Goal: Transaction & Acquisition: Subscribe to service/newsletter

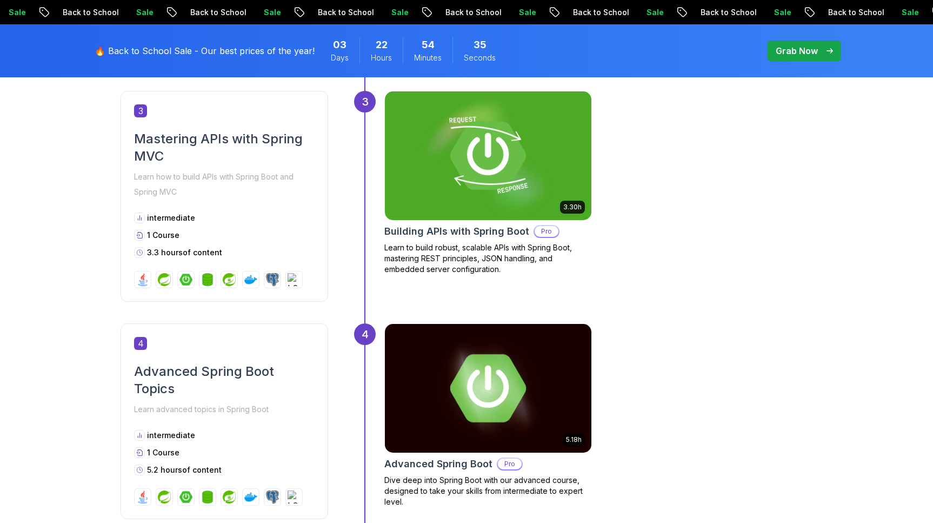
scroll to position [984, 0]
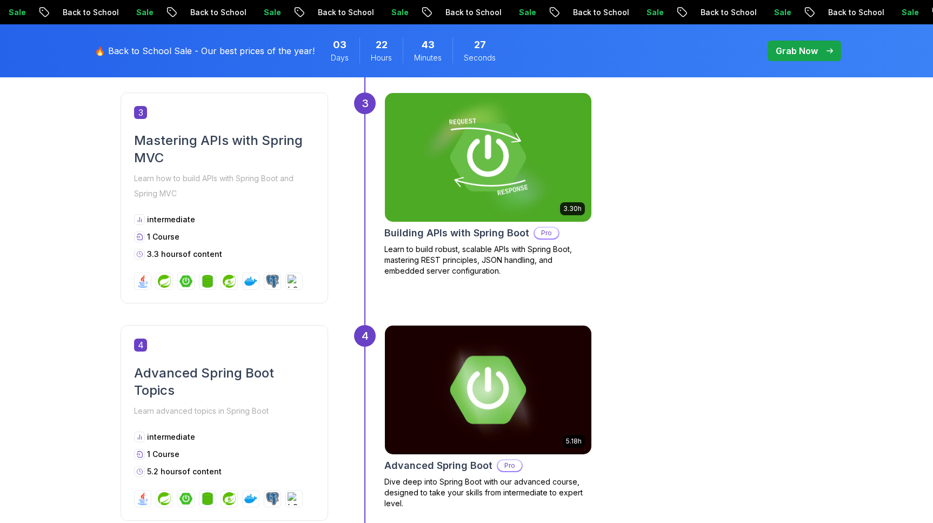
click at [811, 52] on p "Grab Now" at bounding box center [797, 50] width 42 height 13
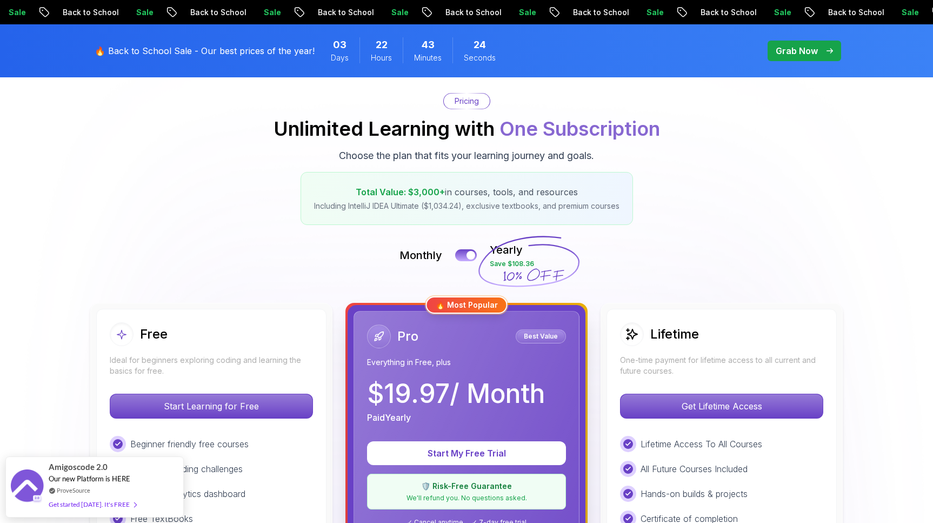
scroll to position [102, 0]
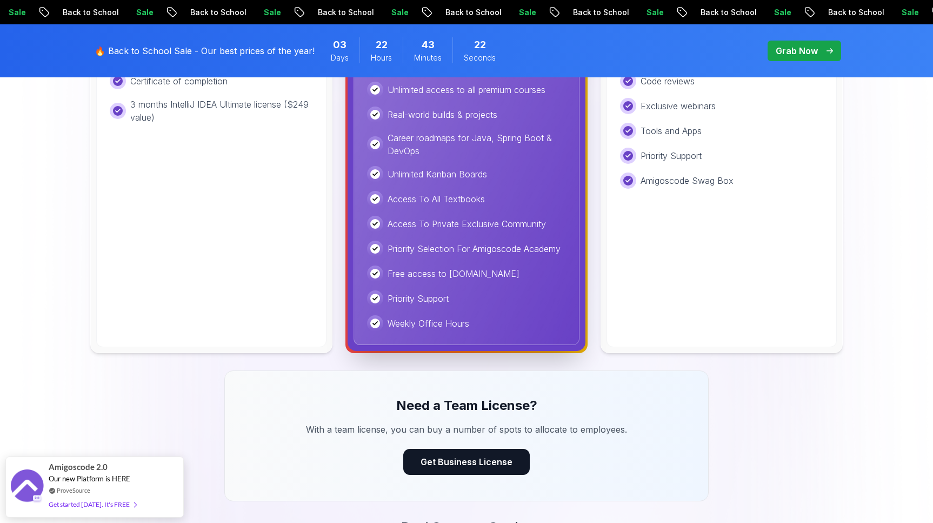
scroll to position [562, 0]
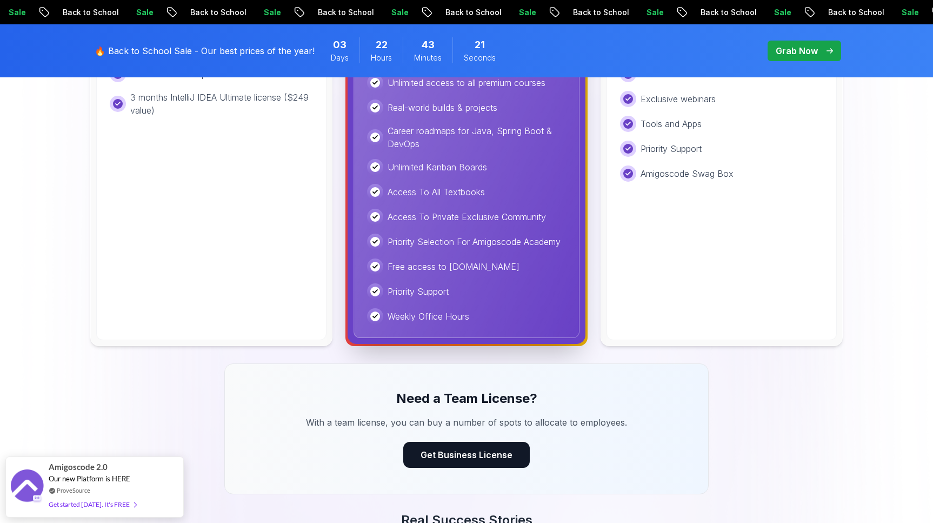
click at [421, 188] on p "Access To All Textbooks" at bounding box center [436, 191] width 97 height 13
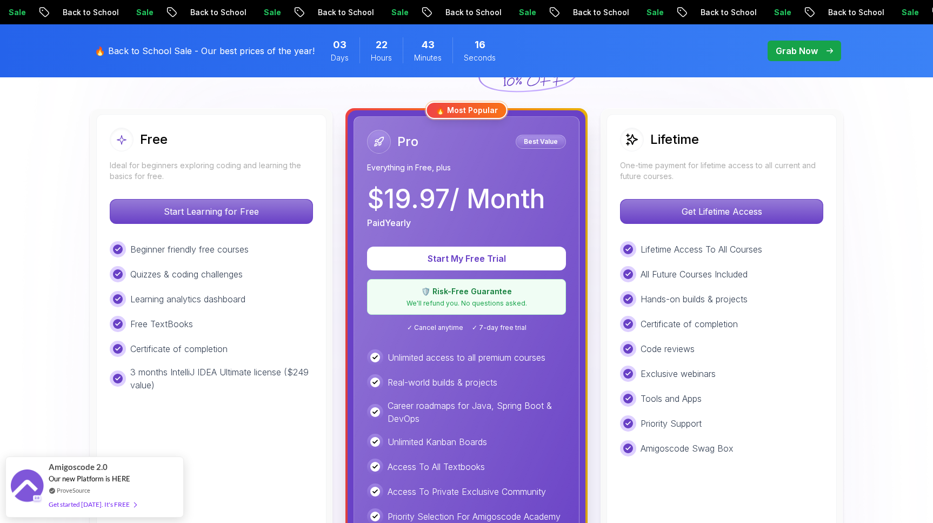
scroll to position [185, 0]
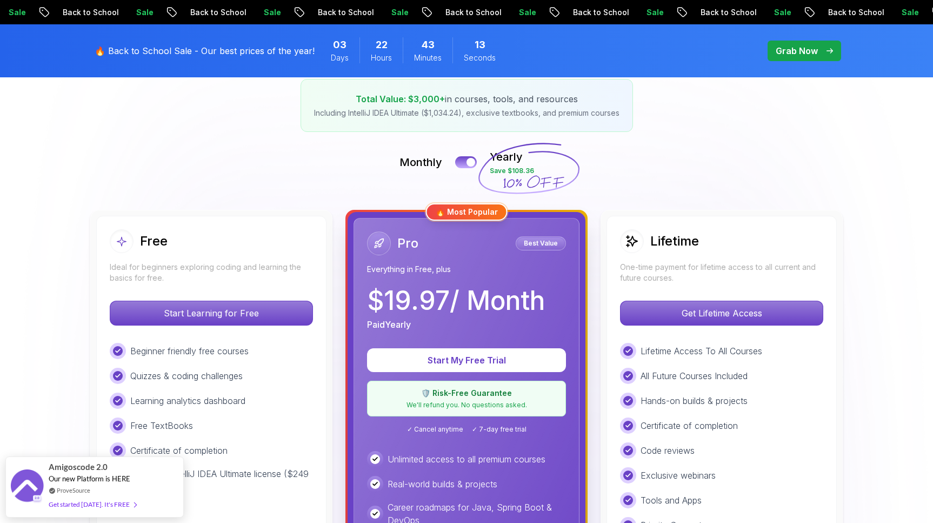
click at [461, 399] on div "🛡️ Risk-Free Guarantee We'll refund you. No questions asked." at bounding box center [466, 399] width 199 height 36
click at [464, 366] on button "Start My Free Trial" at bounding box center [466, 360] width 189 height 23
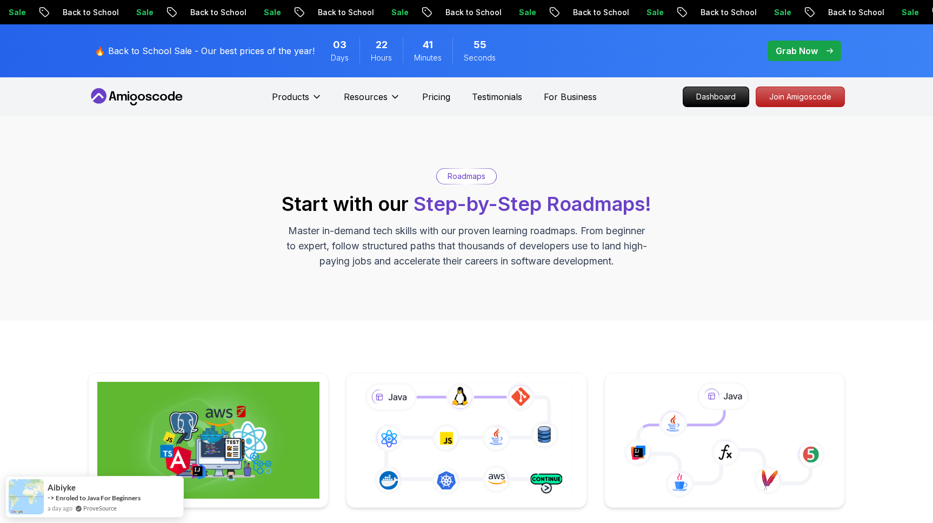
click at [783, 50] on p "Grab Now" at bounding box center [797, 50] width 42 height 13
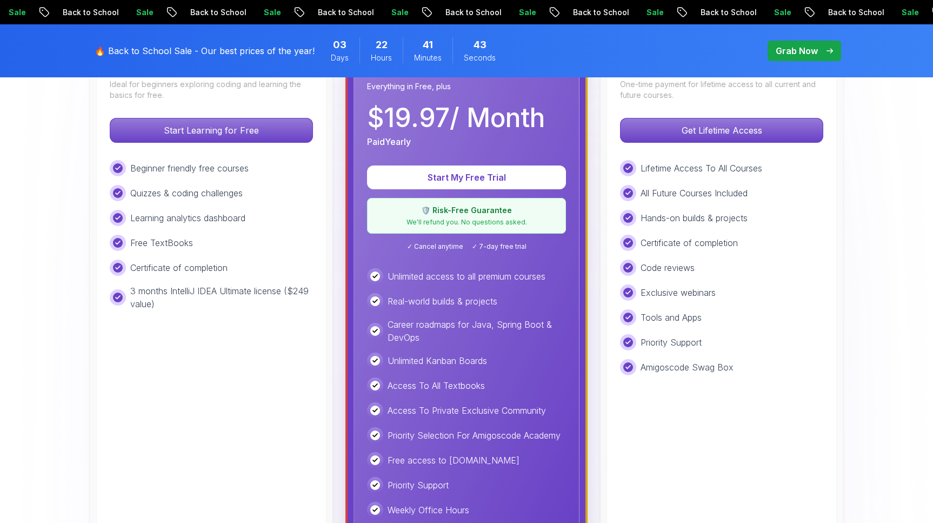
scroll to position [322, 0]
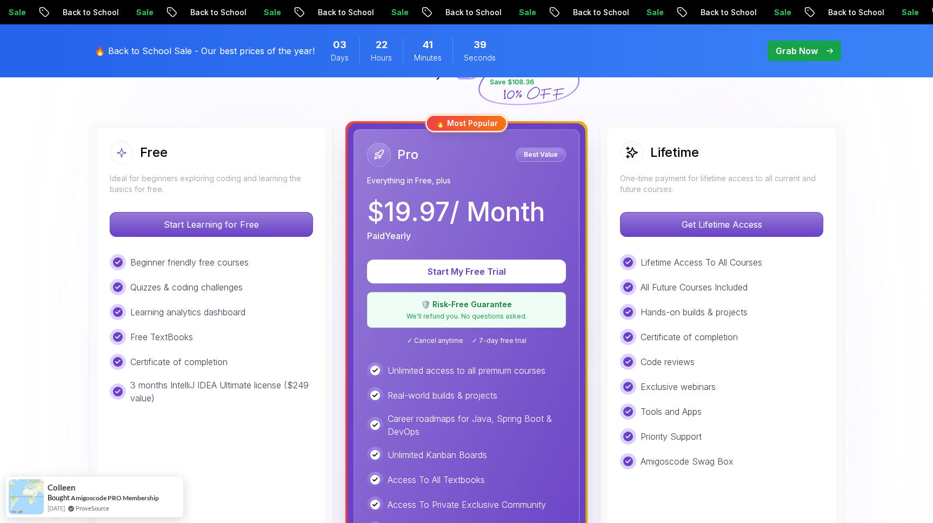
scroll to position [239, 0]
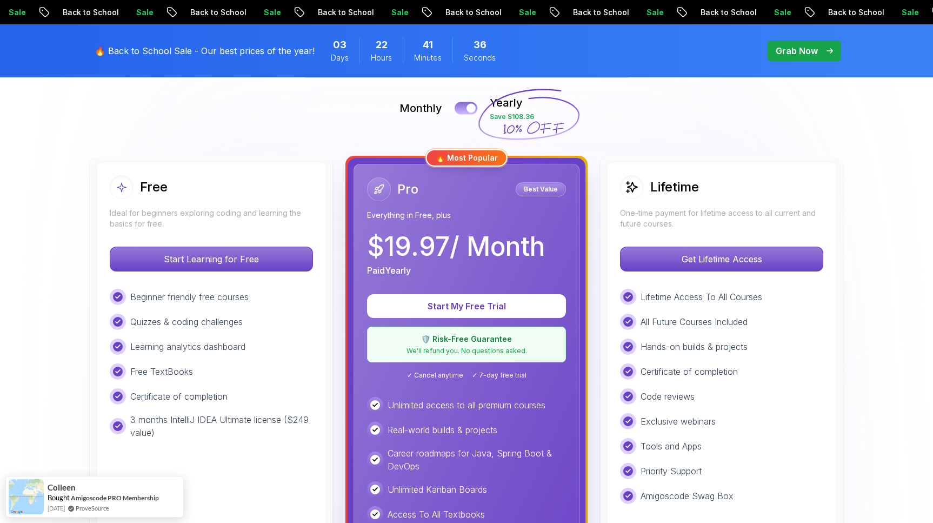
click at [473, 104] on div at bounding box center [470, 108] width 9 height 9
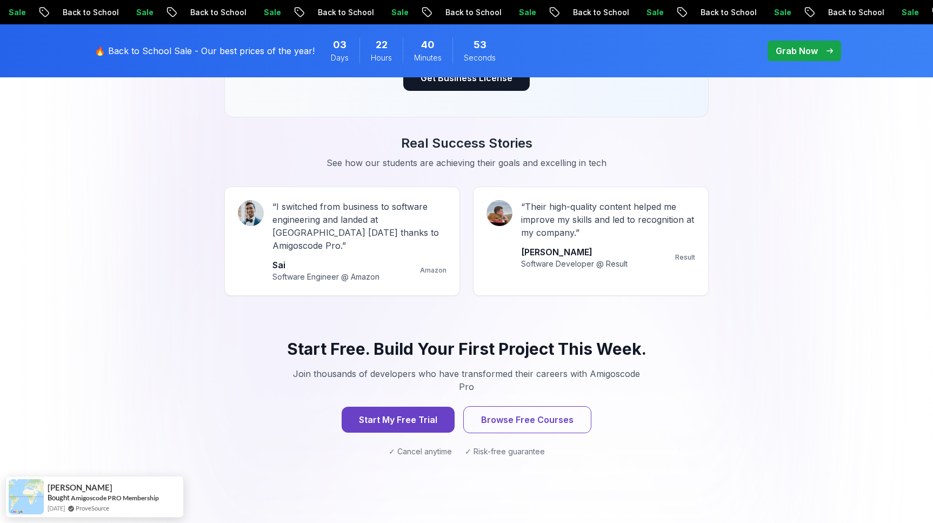
scroll to position [938, 0]
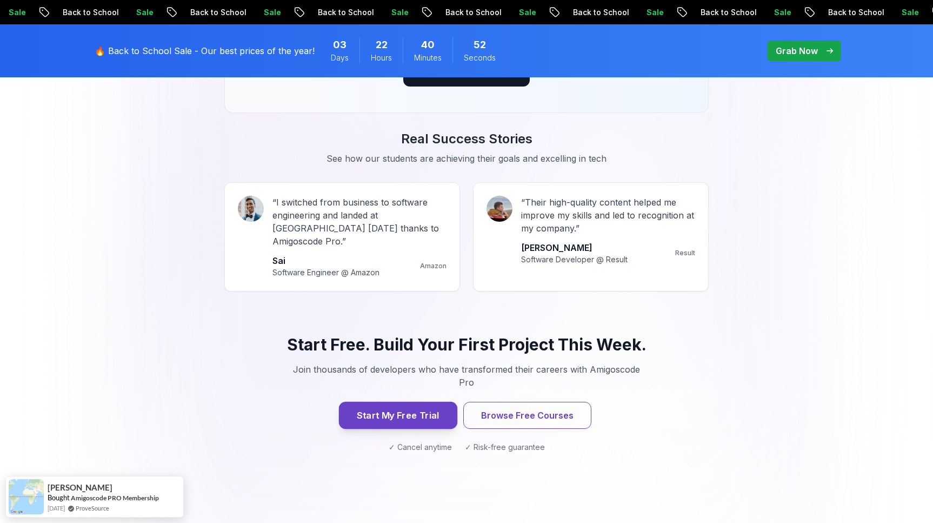
click at [395, 402] on button "Start My Free Trial" at bounding box center [398, 415] width 118 height 27
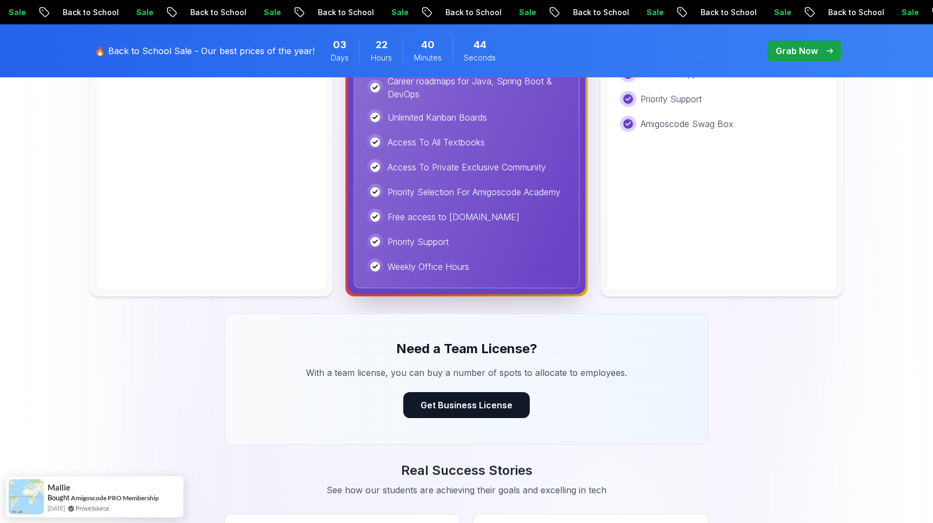
scroll to position [613, 0]
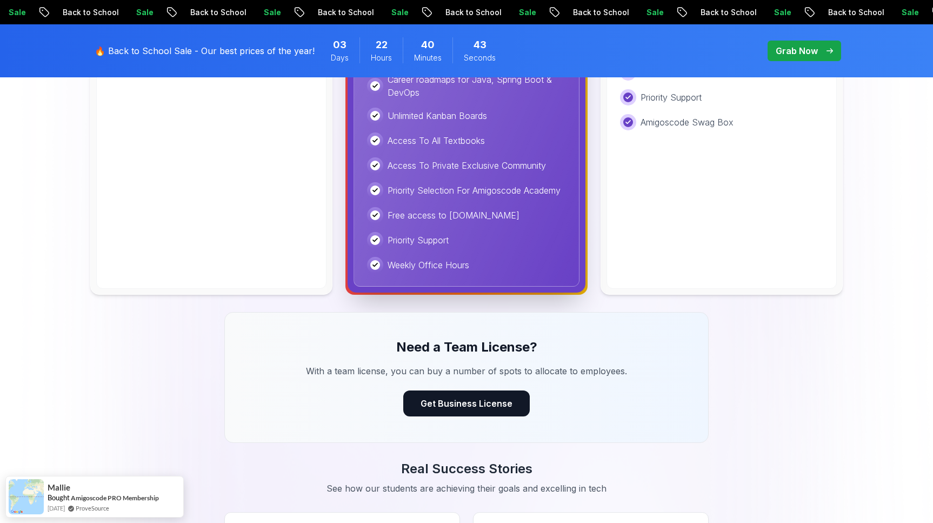
click at [810, 52] on p "Grab Now" at bounding box center [797, 50] width 42 height 13
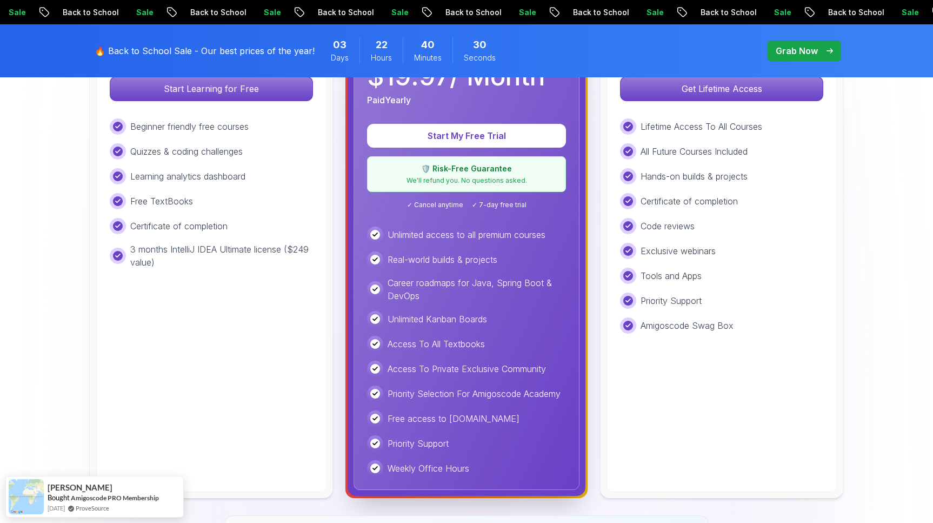
scroll to position [339, 0]
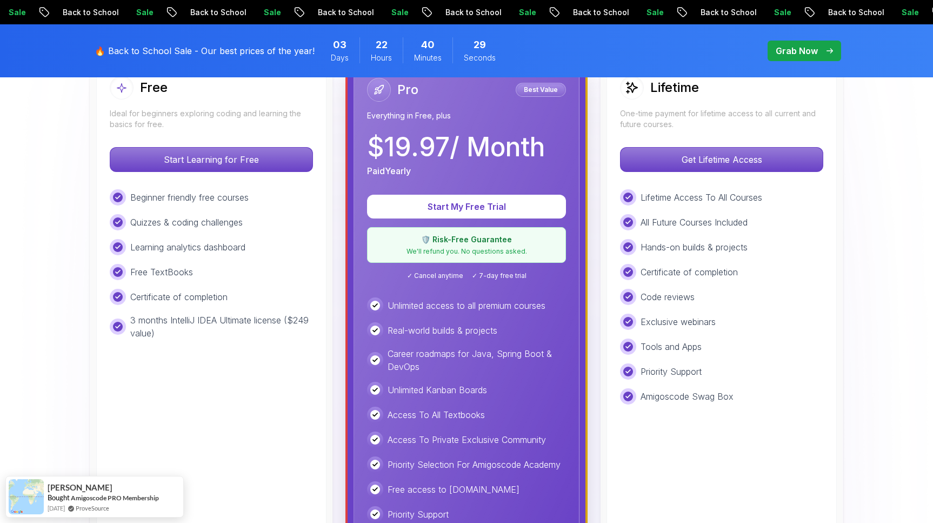
click at [444, 252] on p "We'll refund you. No questions asked." at bounding box center [466, 251] width 185 height 9
click at [464, 201] on p "Start My Free Trial" at bounding box center [466, 207] width 164 height 12
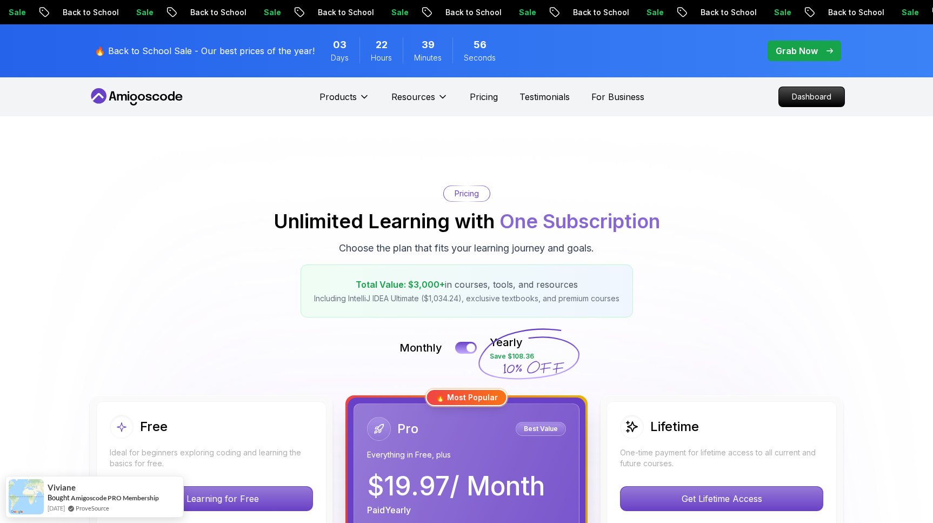
click at [320, 48] on div "03 Days" at bounding box center [339, 50] width 39 height 26
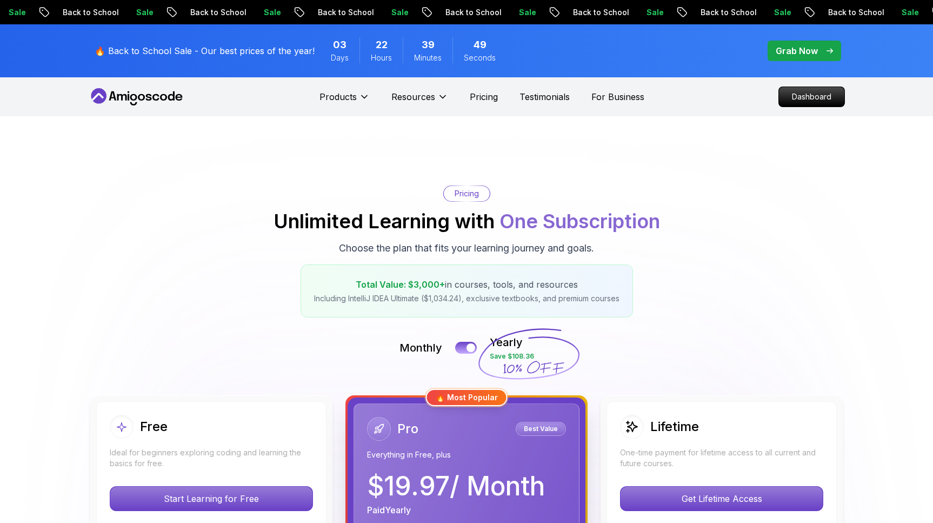
click at [906, 14] on p "Back to School" at bounding box center [943, 12] width 74 height 11
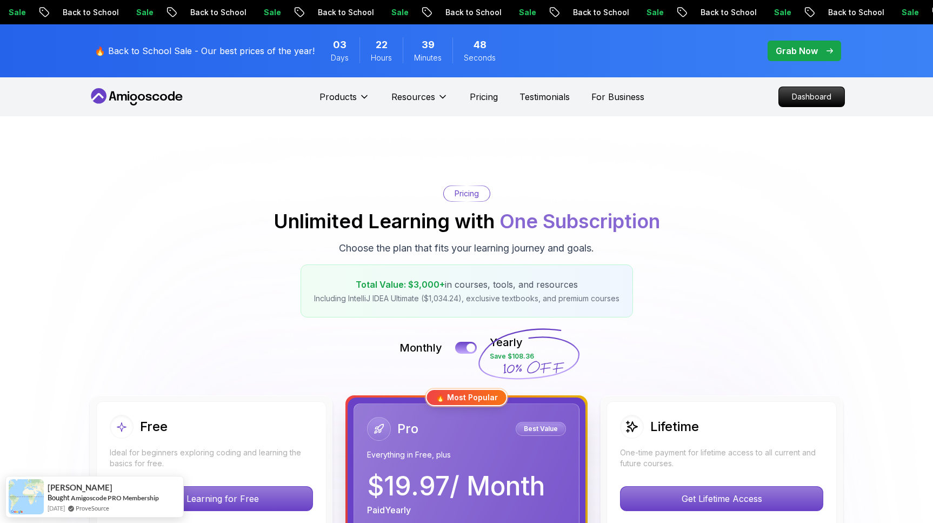
click at [461, 6] on div "Sale Back to School Sale Back to School Sale Back to School Sale Back to School…" at bounding box center [466, 12] width 933 height 24
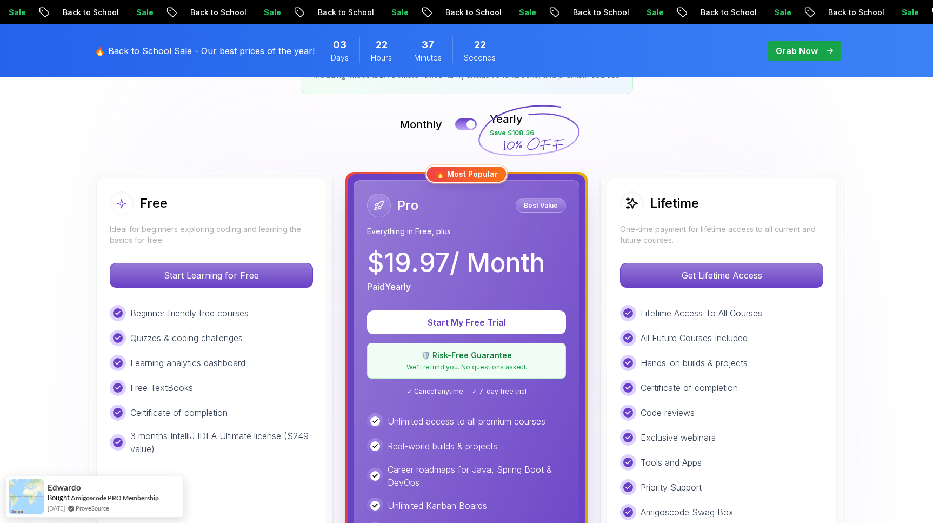
scroll to position [223, 0]
click at [398, 215] on div "Pro" at bounding box center [392, 206] width 51 height 24
click at [538, 210] on p "Best Value" at bounding box center [540, 206] width 47 height 11
click at [459, 124] on button at bounding box center [466, 124] width 23 height 12
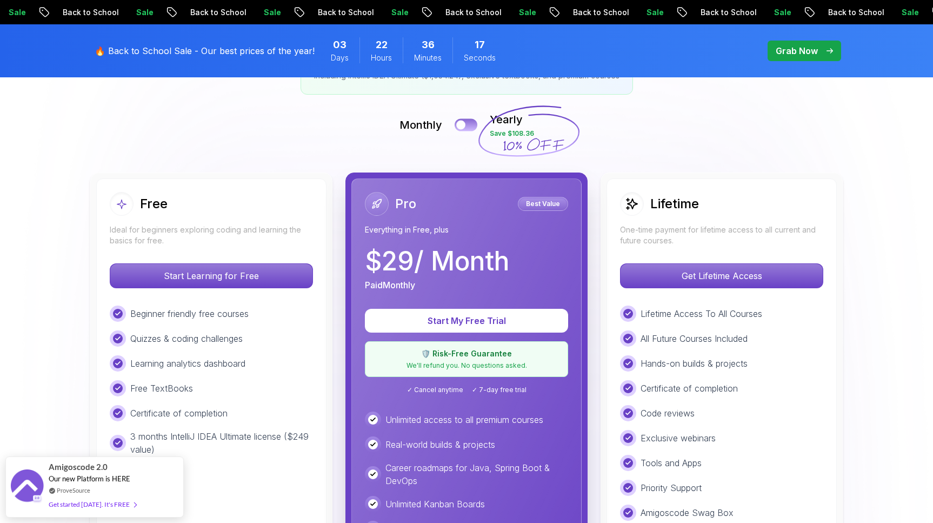
click at [459, 124] on div at bounding box center [460, 125] width 9 height 9
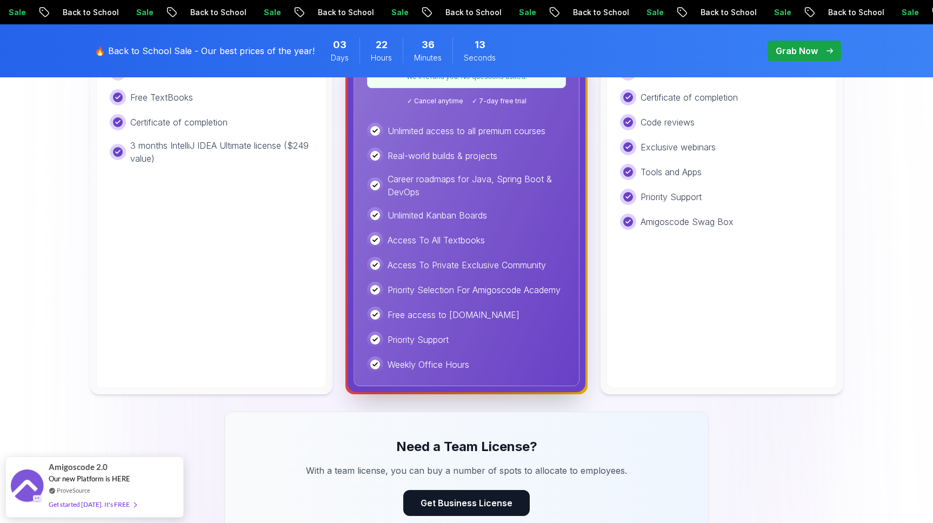
scroll to position [541, 0]
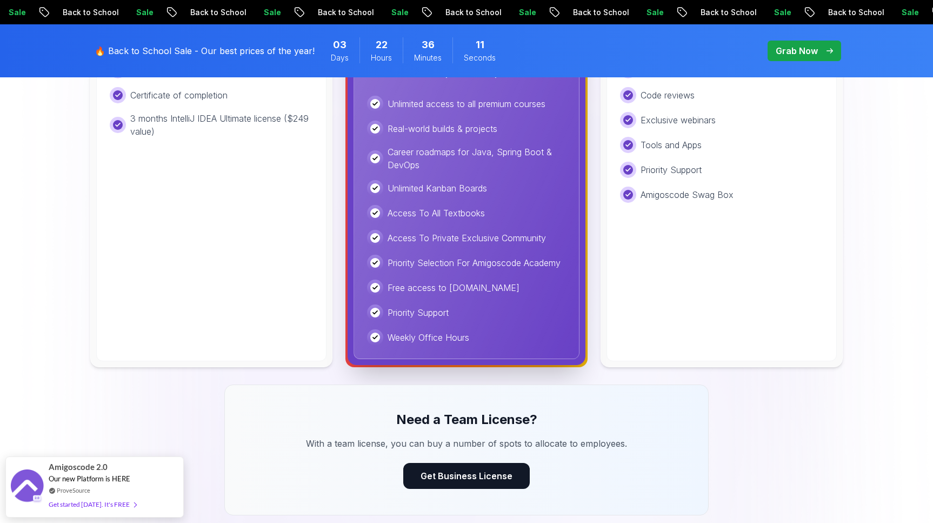
click at [374, 336] on icon at bounding box center [374, 337] width 5 height 5
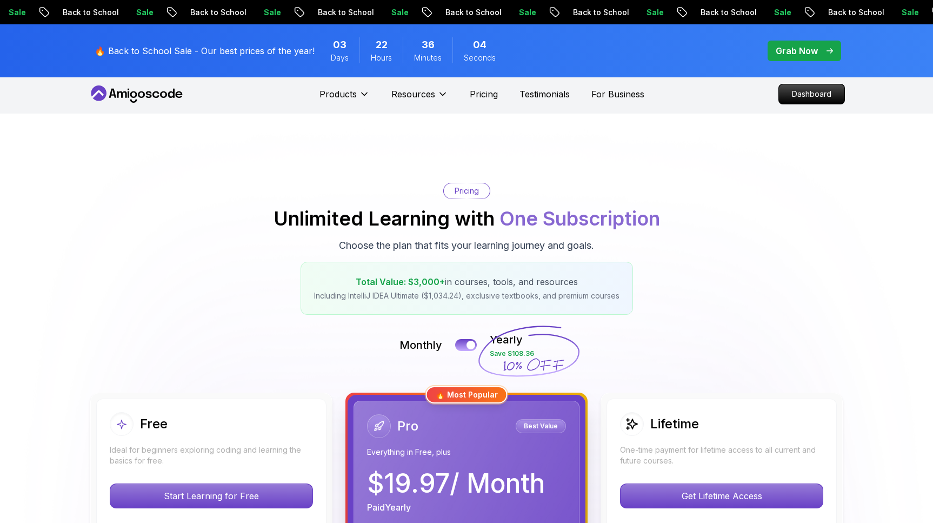
scroll to position [1, 0]
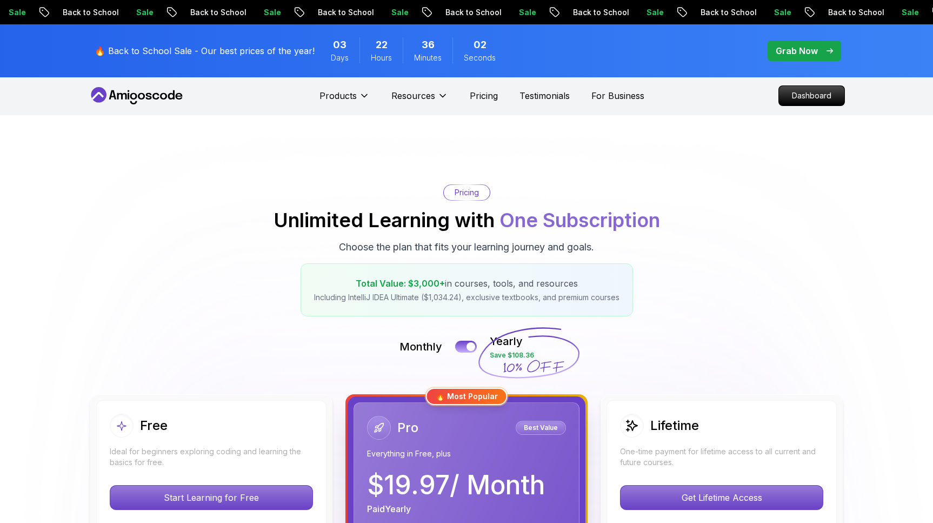
click at [780, 54] on p "Grab Now" at bounding box center [797, 50] width 42 height 13
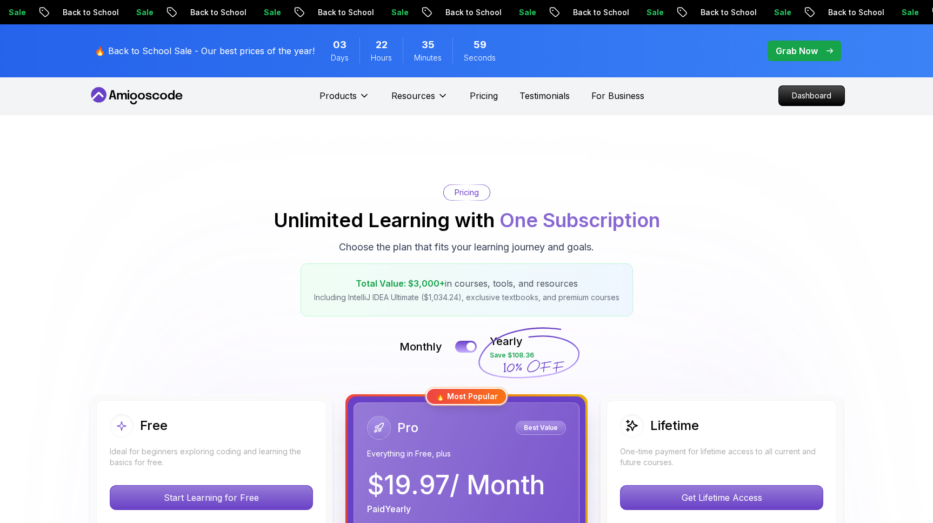
click at [780, 54] on p "Grab Now" at bounding box center [797, 50] width 42 height 13
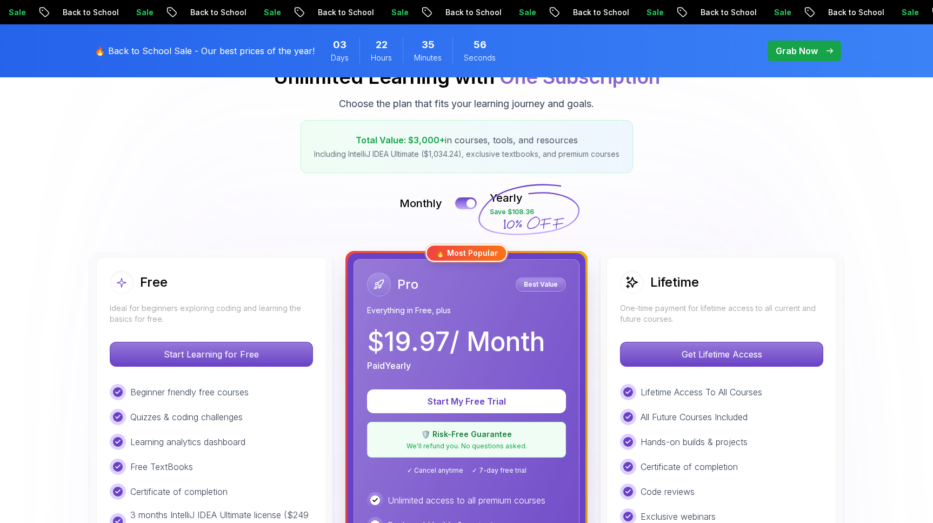
scroll to position [246, 0]
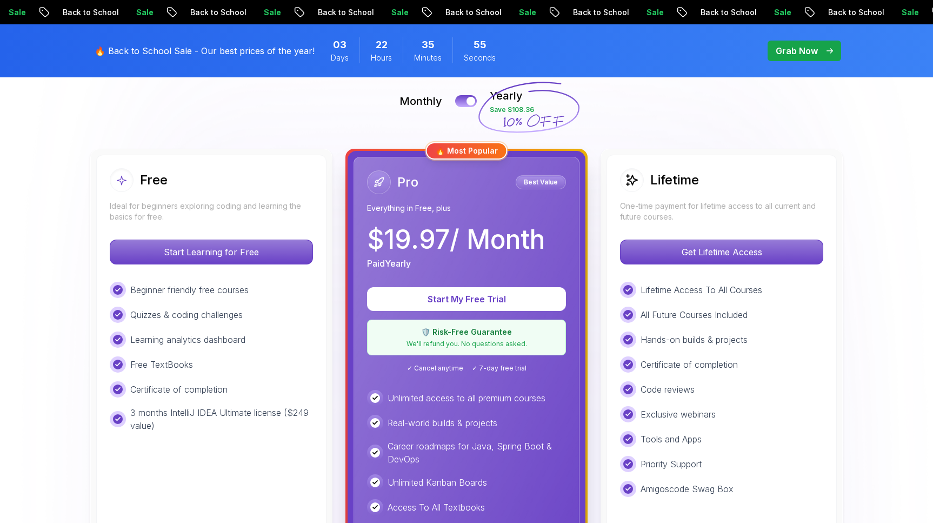
click at [544, 184] on p "Best Value" at bounding box center [540, 182] width 47 height 11
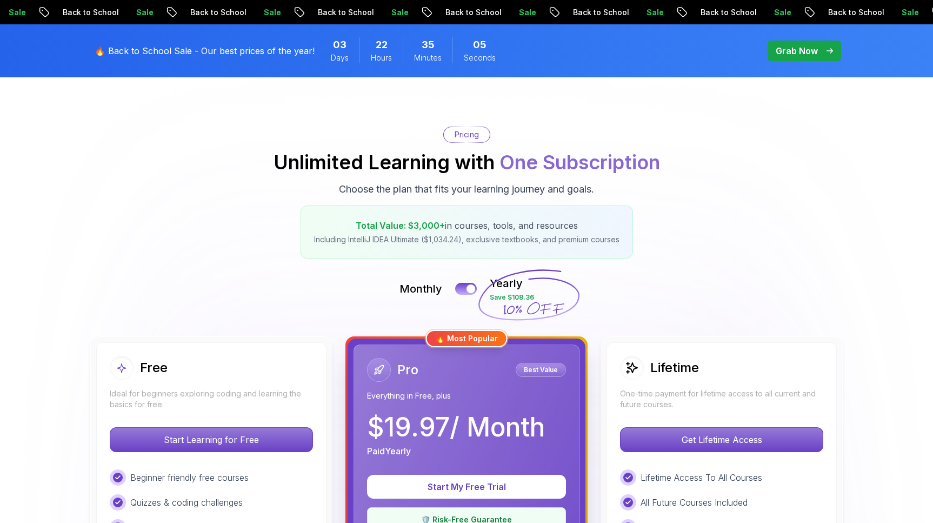
scroll to position [63, 0]
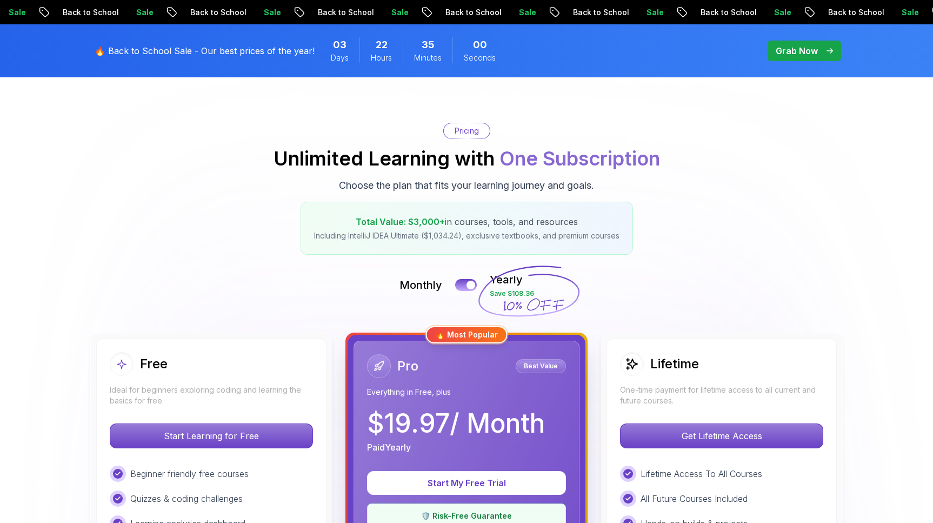
click at [465, 384] on div "Pro Best Value Everything in Free, plus" at bounding box center [466, 375] width 199 height 43
click at [463, 134] on p "Pricing" at bounding box center [467, 130] width 24 height 11
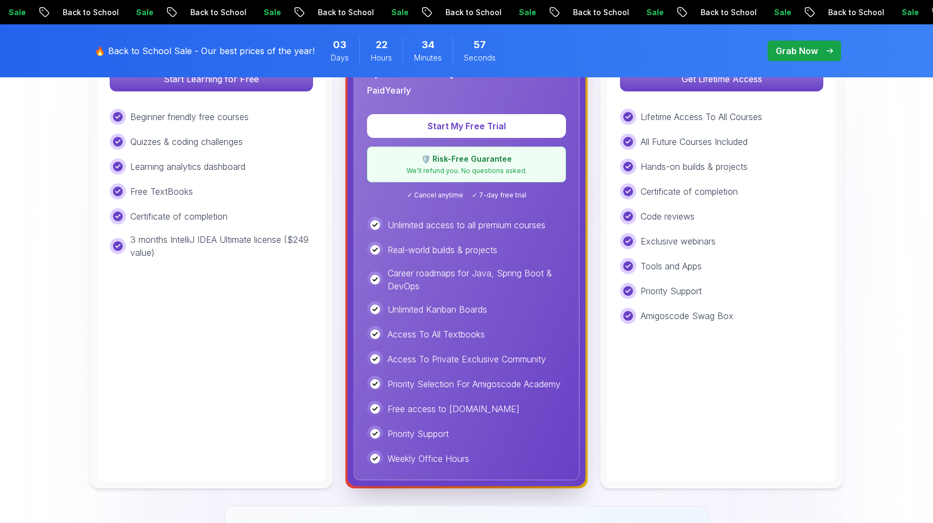
scroll to position [420, 0]
click at [439, 170] on p "We'll refund you. No questions asked." at bounding box center [466, 170] width 185 height 9
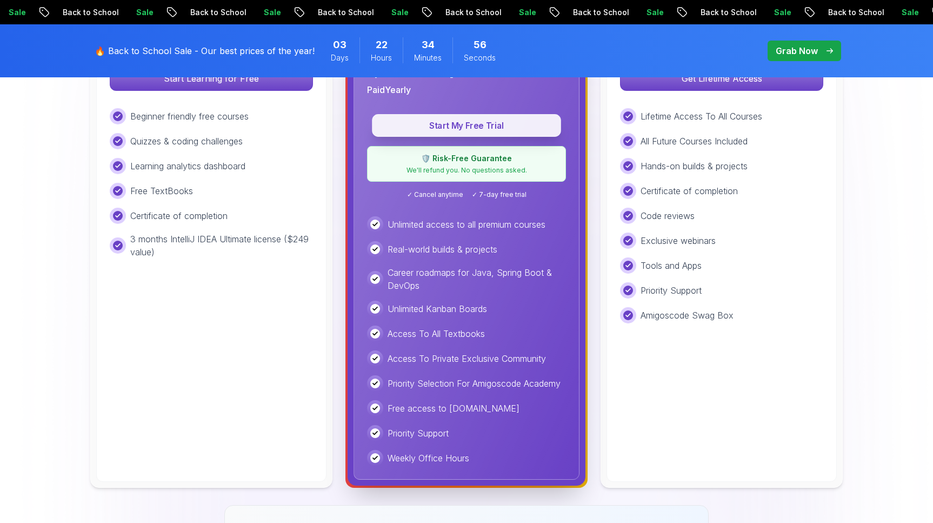
click at [442, 129] on p "Start My Free Trial" at bounding box center [466, 125] width 164 height 12
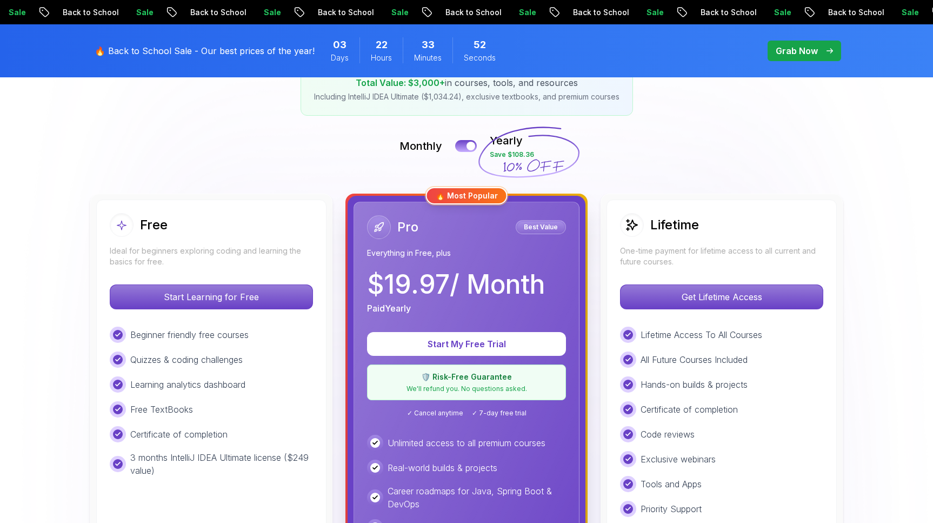
scroll to position [164, 0]
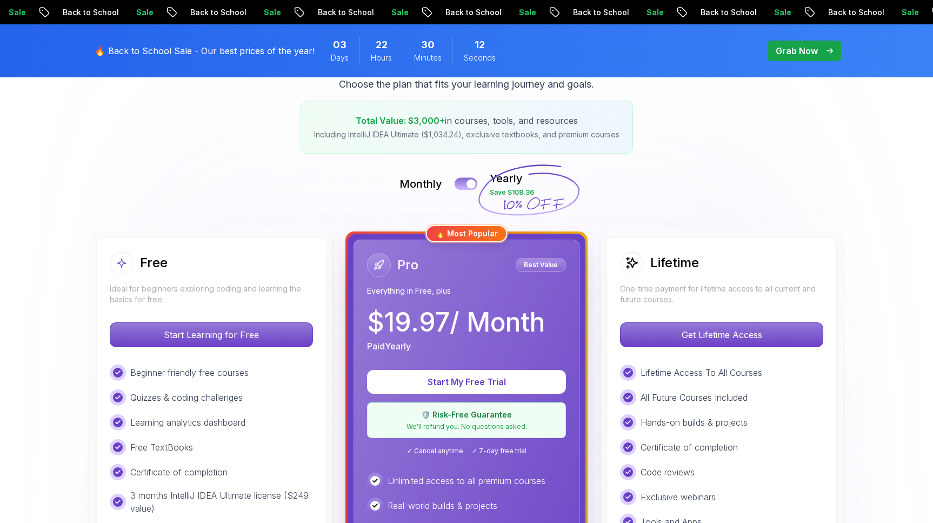
click at [471, 183] on div at bounding box center [470, 183] width 9 height 9
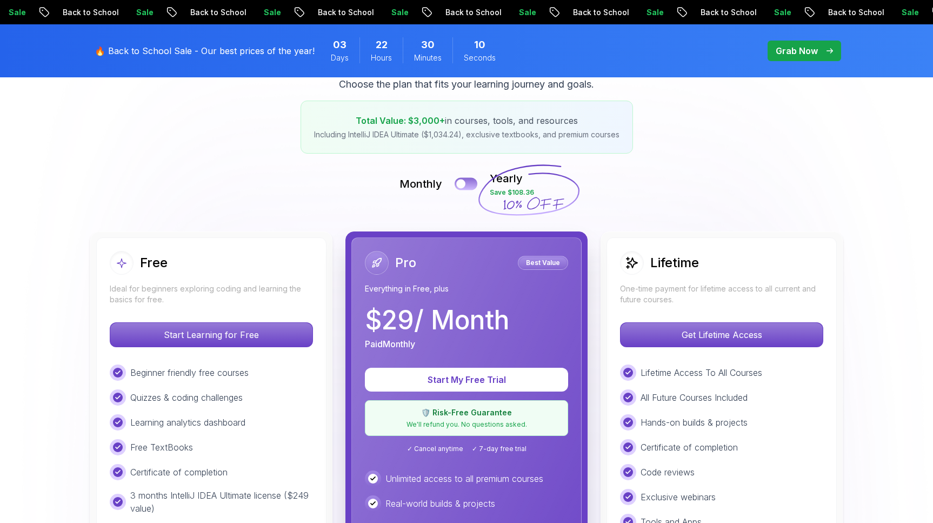
click at [471, 183] on button at bounding box center [466, 183] width 23 height 12
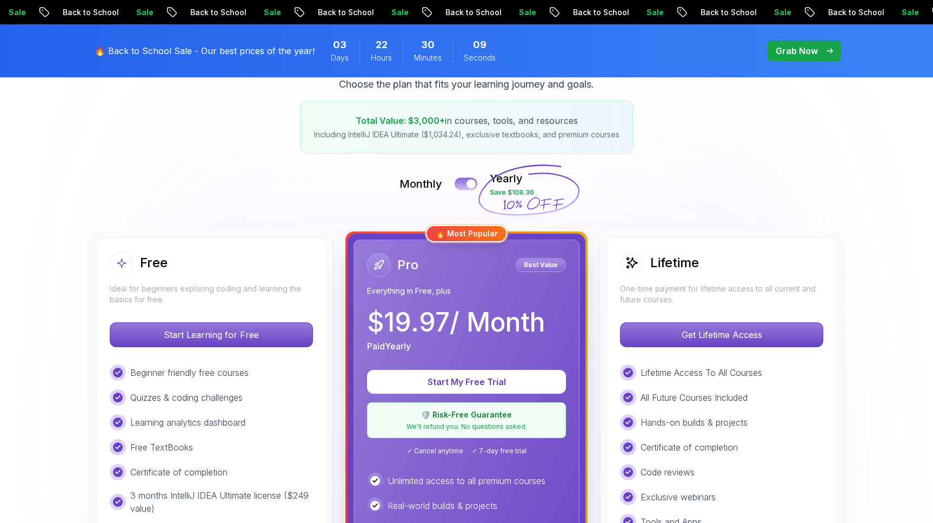
click at [471, 183] on div at bounding box center [470, 183] width 9 height 9
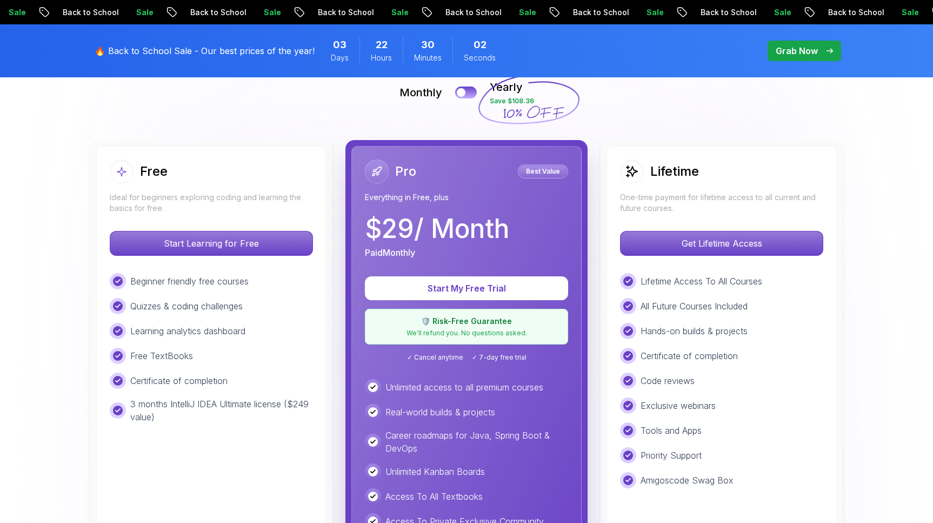
scroll to position [234, 0]
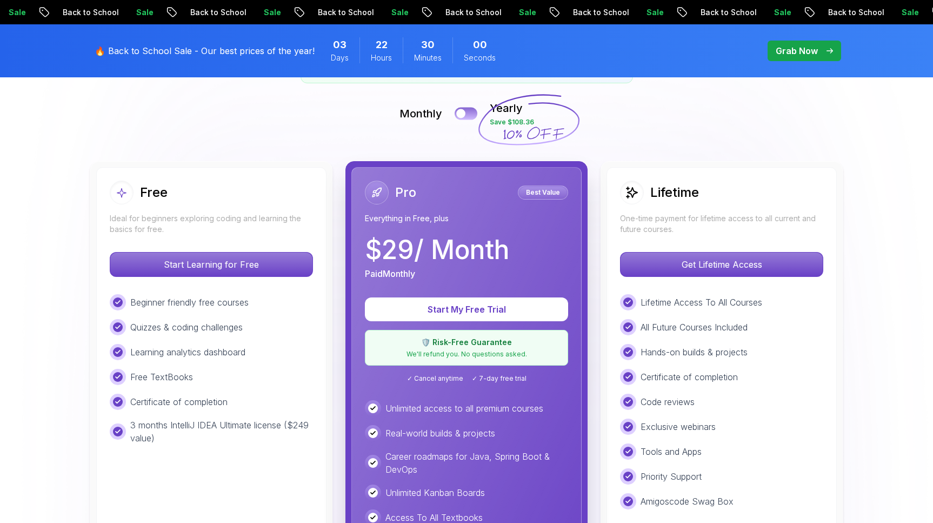
click at [461, 113] on div at bounding box center [460, 113] width 9 height 9
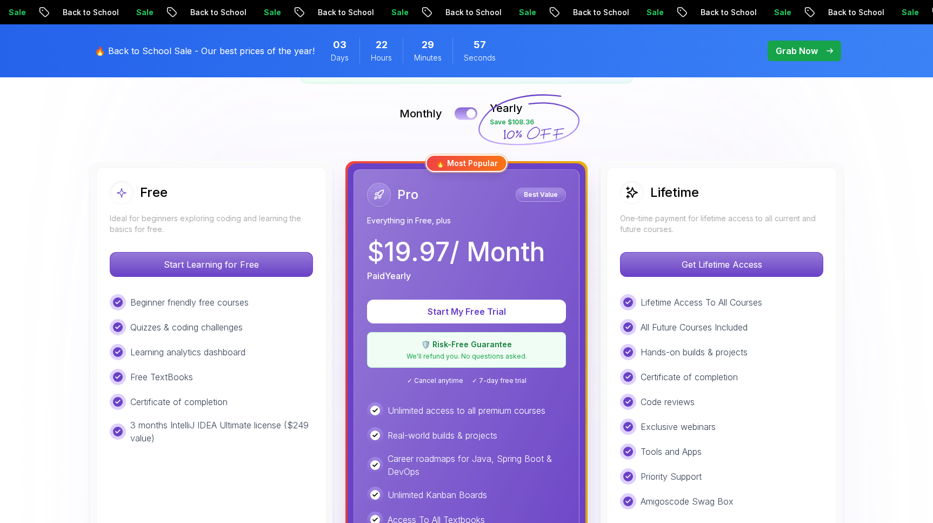
click at [462, 113] on button at bounding box center [466, 113] width 23 height 12
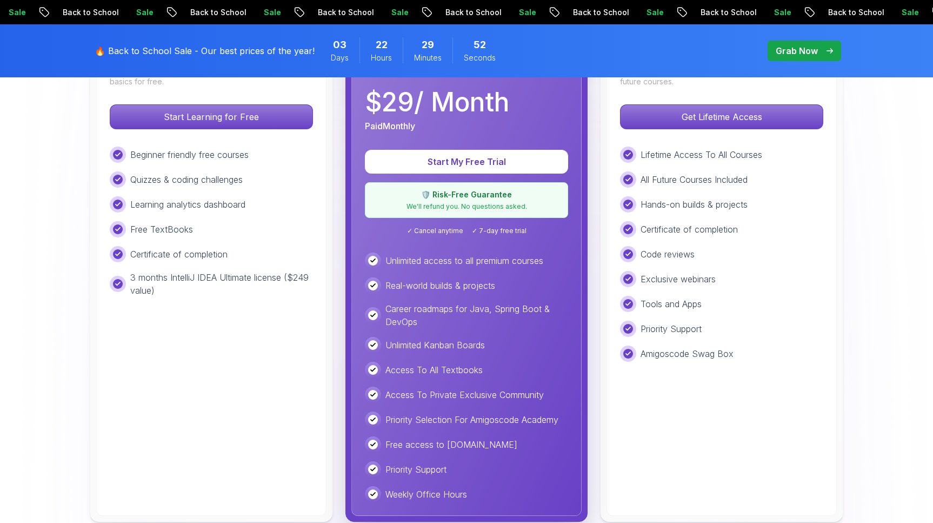
scroll to position [375, 0]
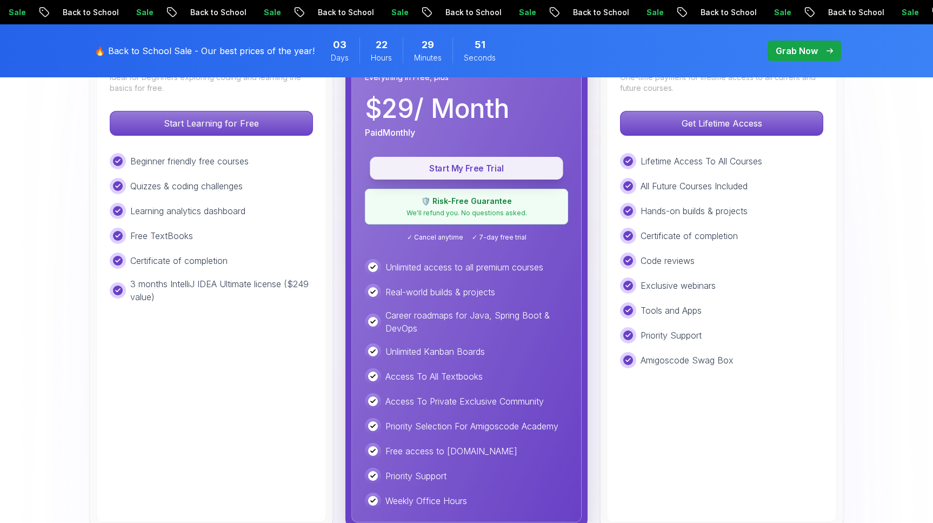
click at [448, 160] on button "Start My Free Trial" at bounding box center [466, 168] width 193 height 23
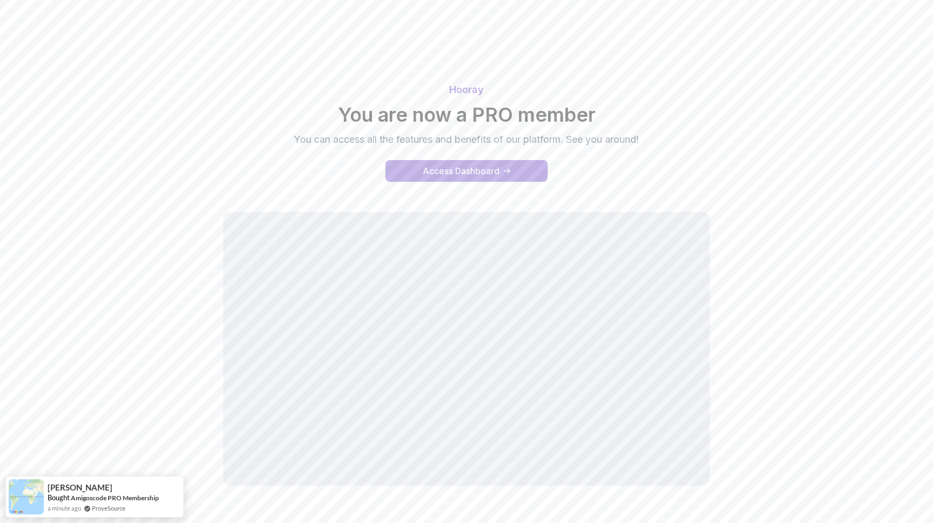
click at [443, 164] on div "Access Dashboard" at bounding box center [461, 170] width 77 height 13
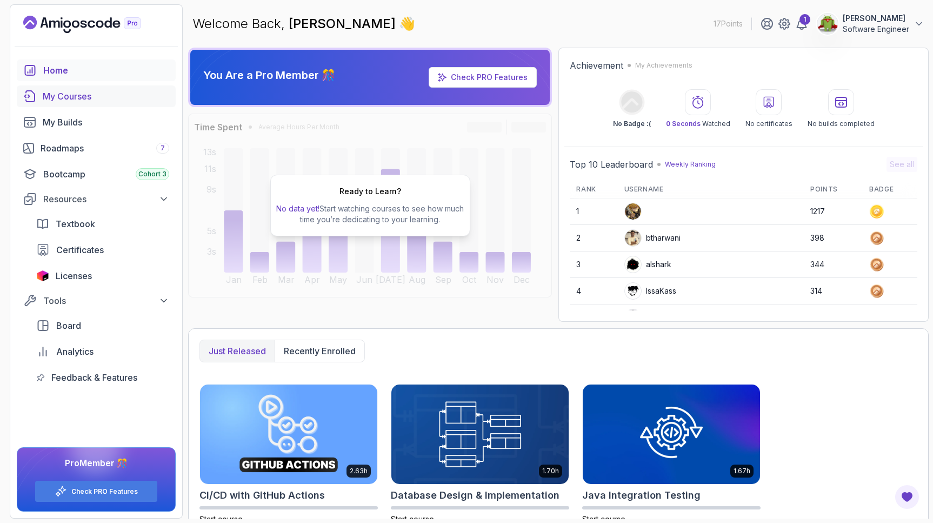
click at [82, 101] on div "My Courses" at bounding box center [106, 96] width 126 height 13
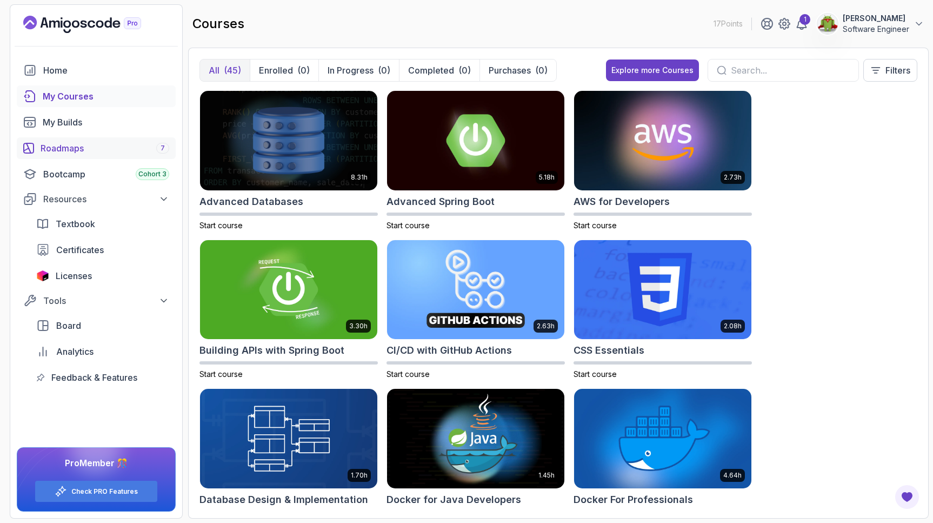
click at [61, 151] on div "Roadmaps 7" at bounding box center [105, 148] width 129 height 13
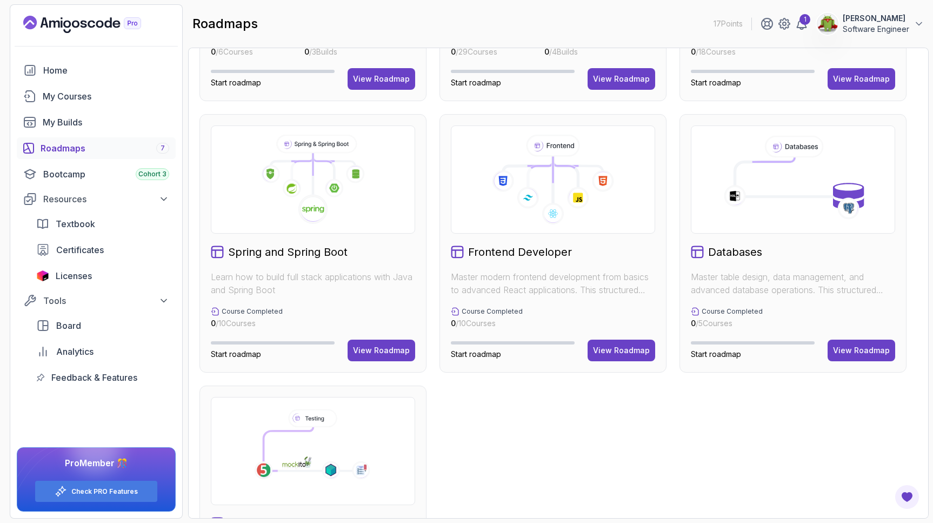
scroll to position [353, 0]
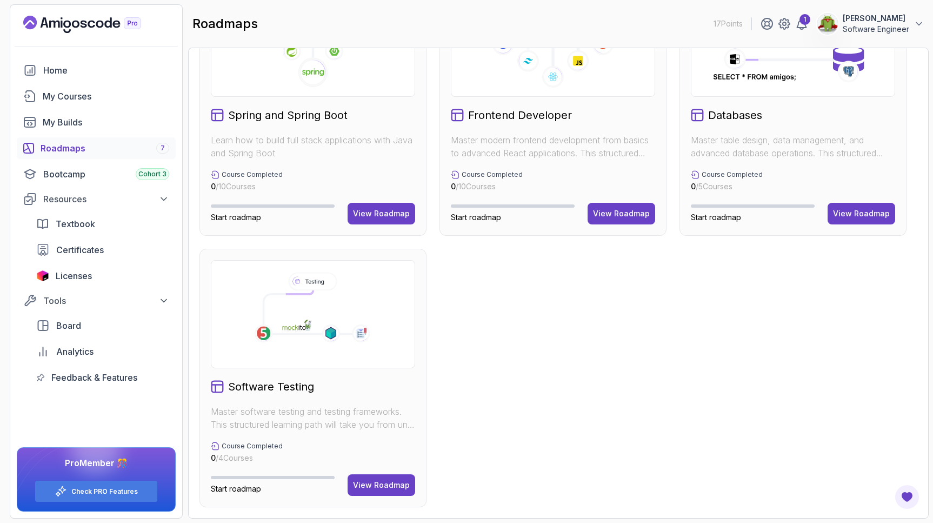
click at [509, 134] on p "Master modern frontend development from basics to advanced React applications. …" at bounding box center [553, 147] width 204 height 26
click at [619, 219] on button "View Roadmap" at bounding box center [622, 214] width 68 height 22
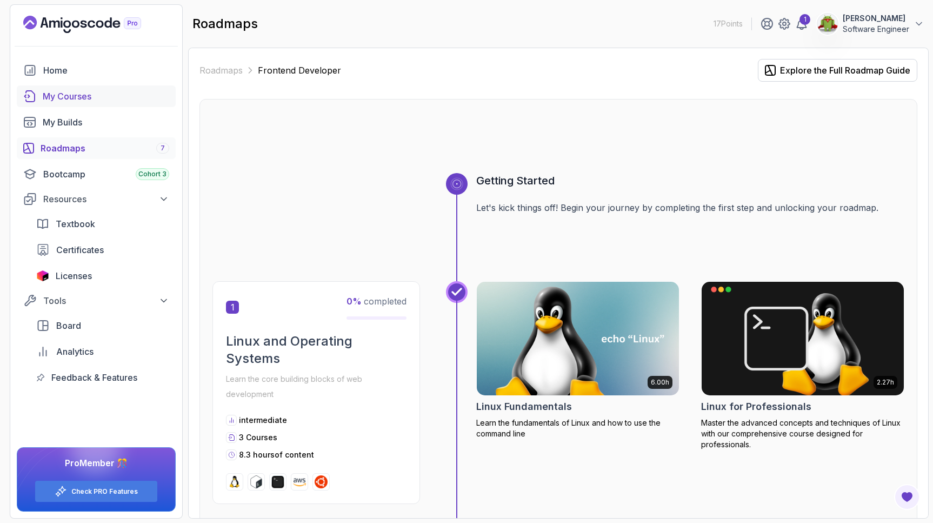
click at [86, 96] on div "My Courses" at bounding box center [106, 96] width 126 height 13
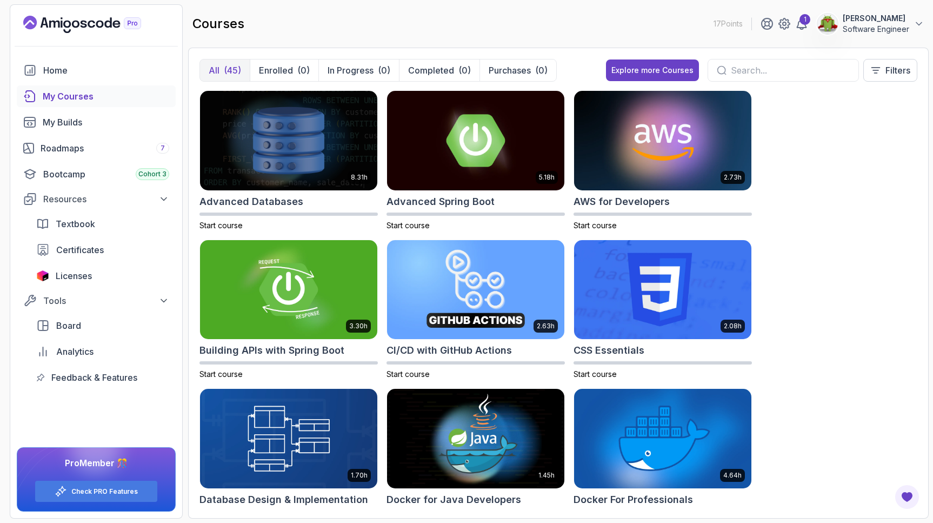
click at [743, 69] on input "text" at bounding box center [790, 70] width 119 height 13
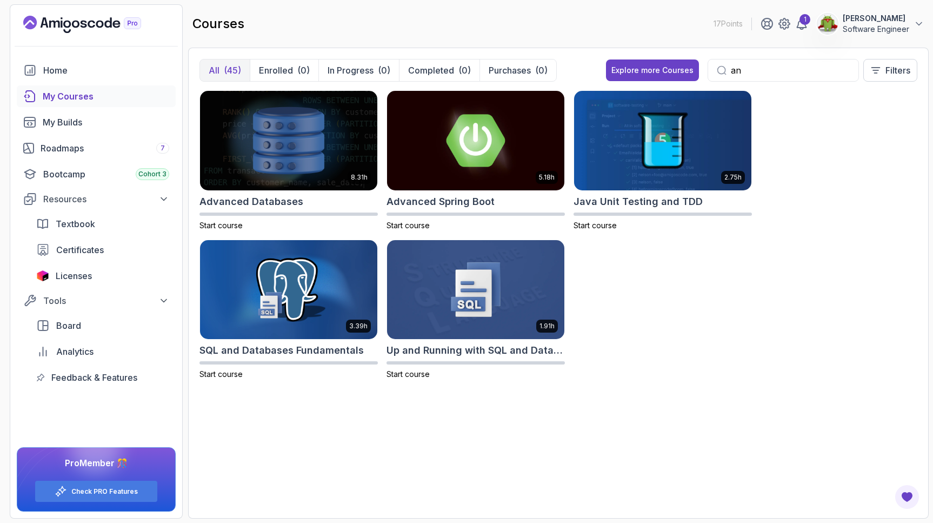
type input "a"
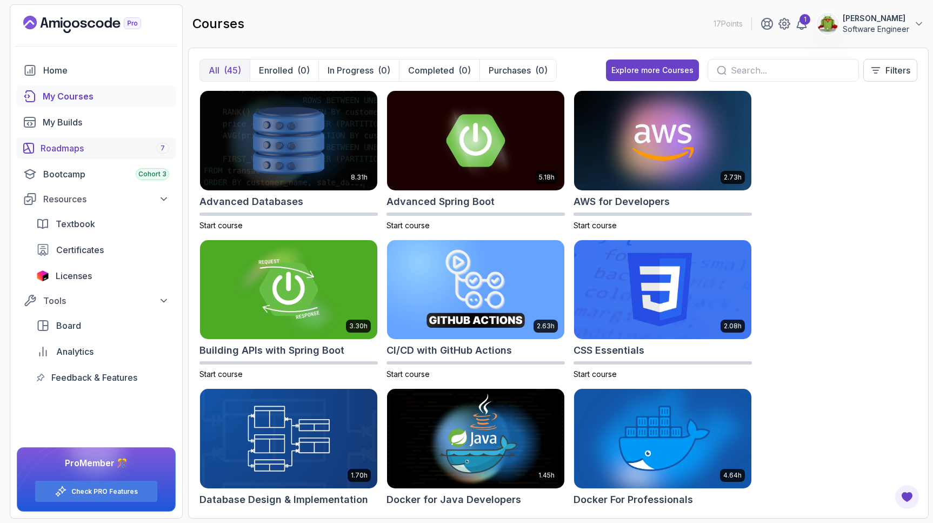
click at [93, 147] on div "Roadmaps 7" at bounding box center [105, 148] width 129 height 13
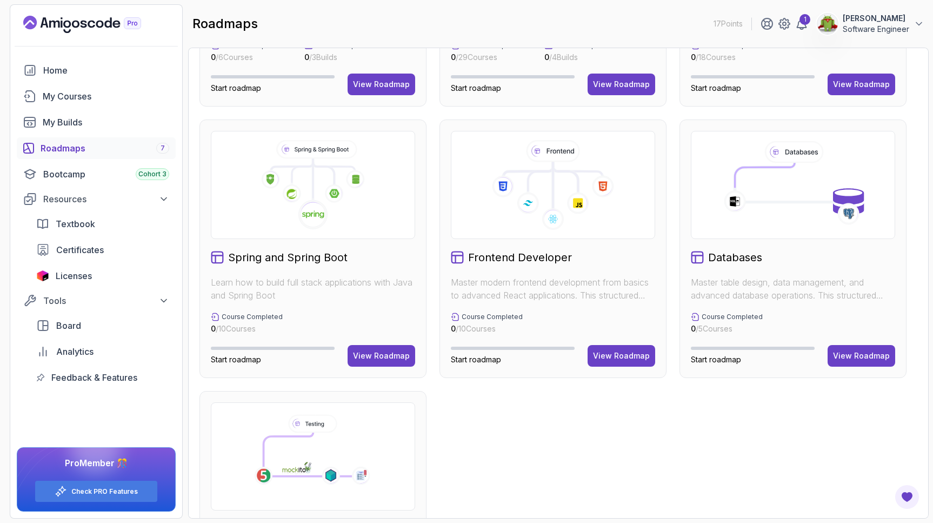
scroll to position [211, 0]
click at [397, 345] on button "View Roadmap" at bounding box center [382, 355] width 68 height 22
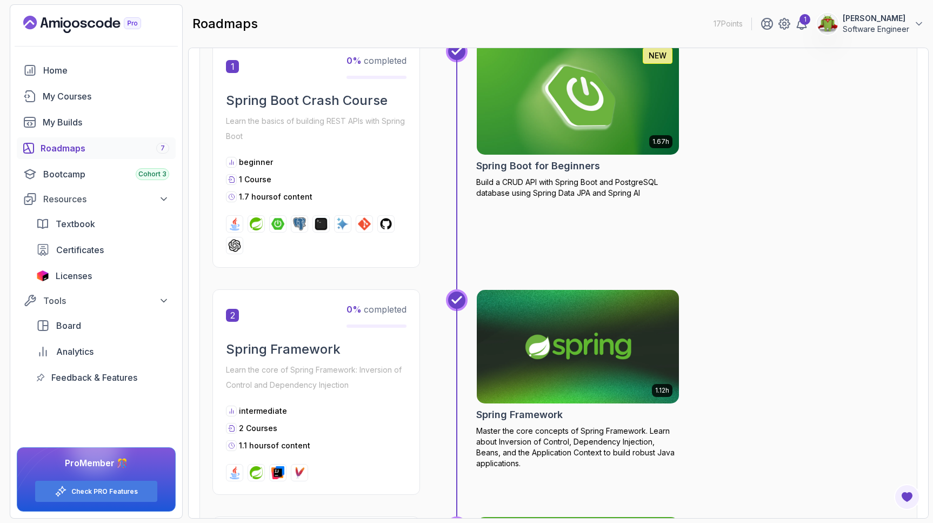
scroll to position [257, 0]
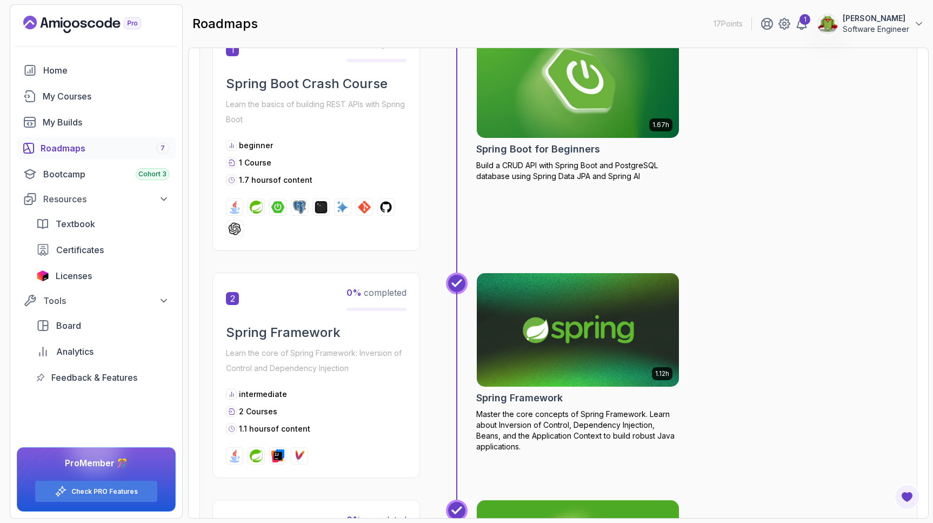
click at [567, 318] on img at bounding box center [578, 329] width 212 height 119
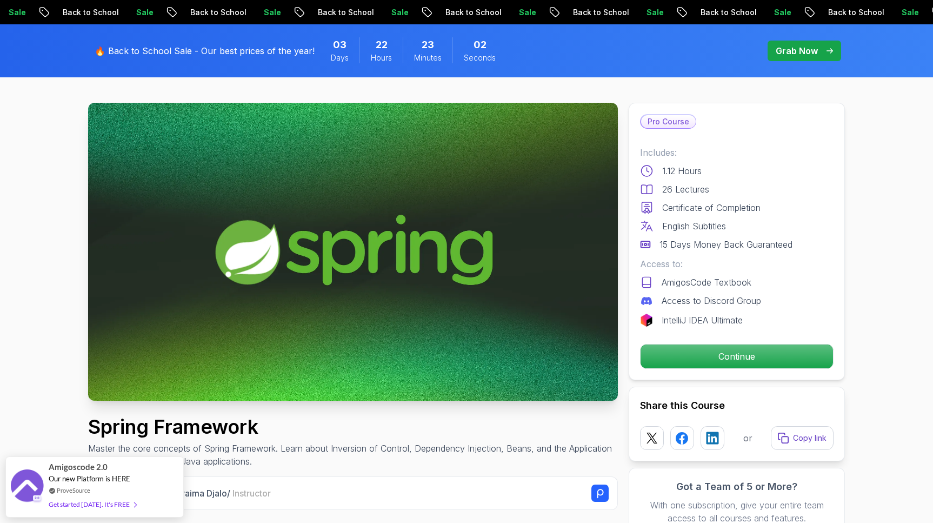
scroll to position [10, 0]
